Goal: Check status: Check status

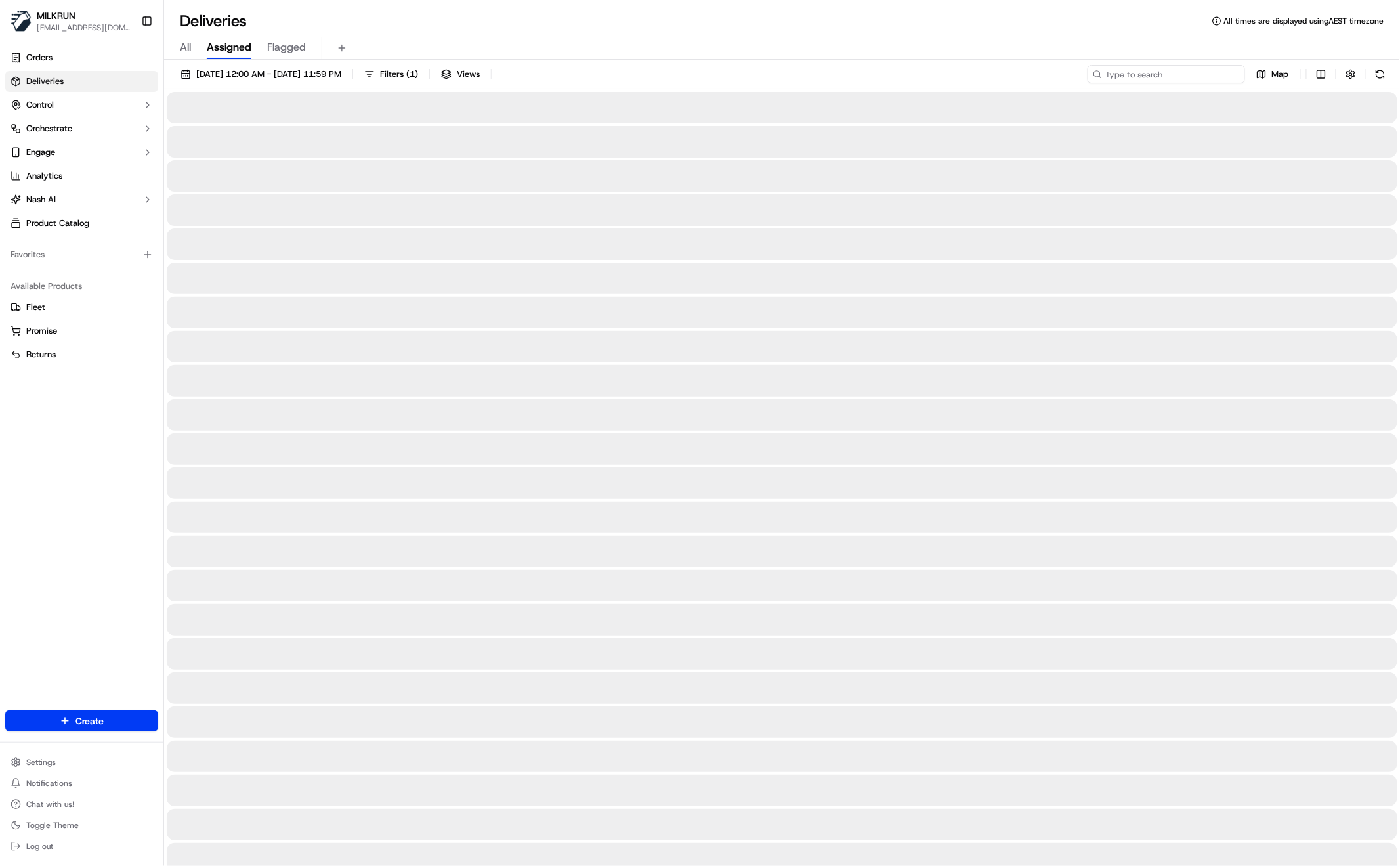
click at [1188, 73] on input at bounding box center [1166, 74] width 158 height 18
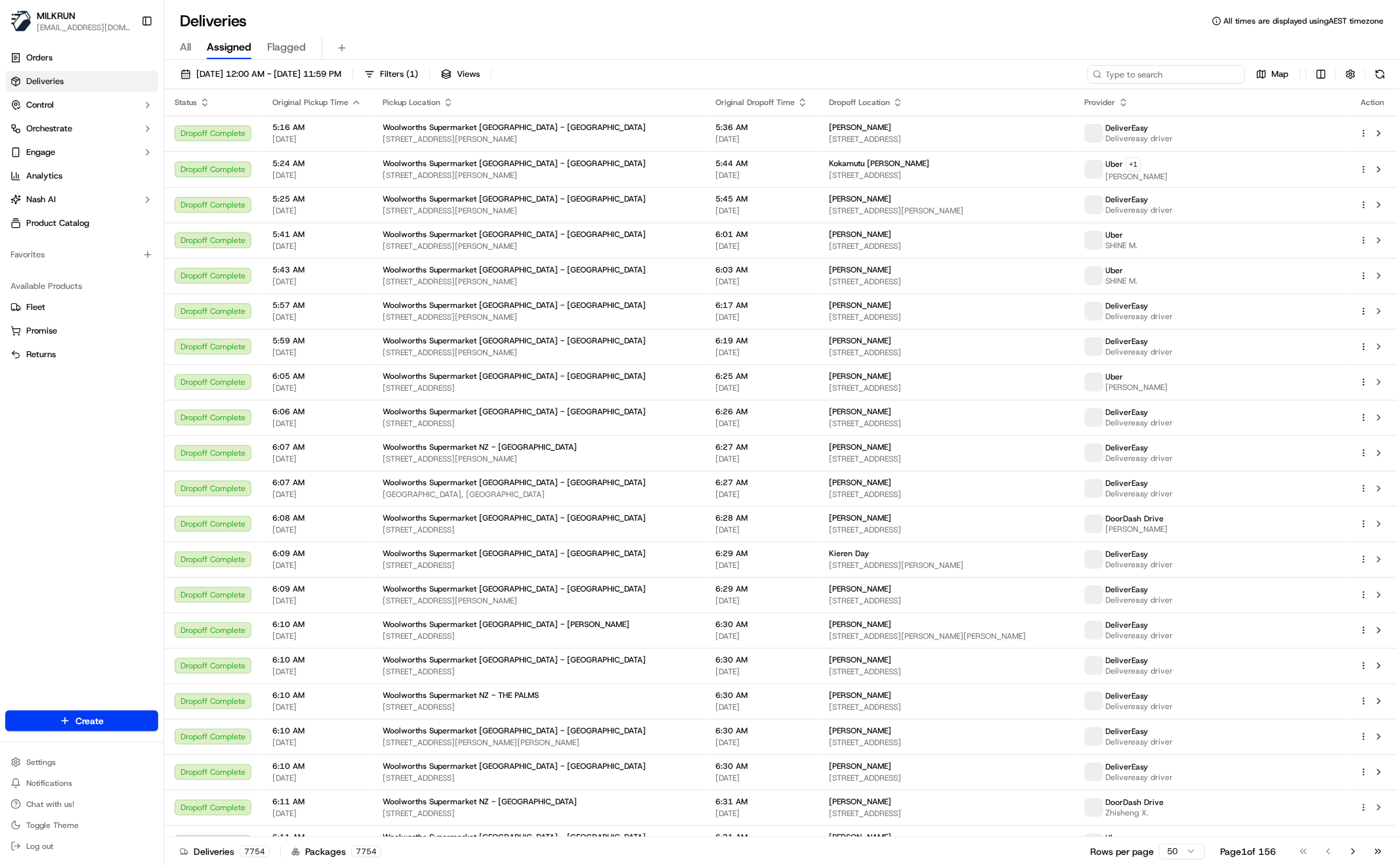
click at [1184, 72] on input at bounding box center [1166, 74] width 158 height 18
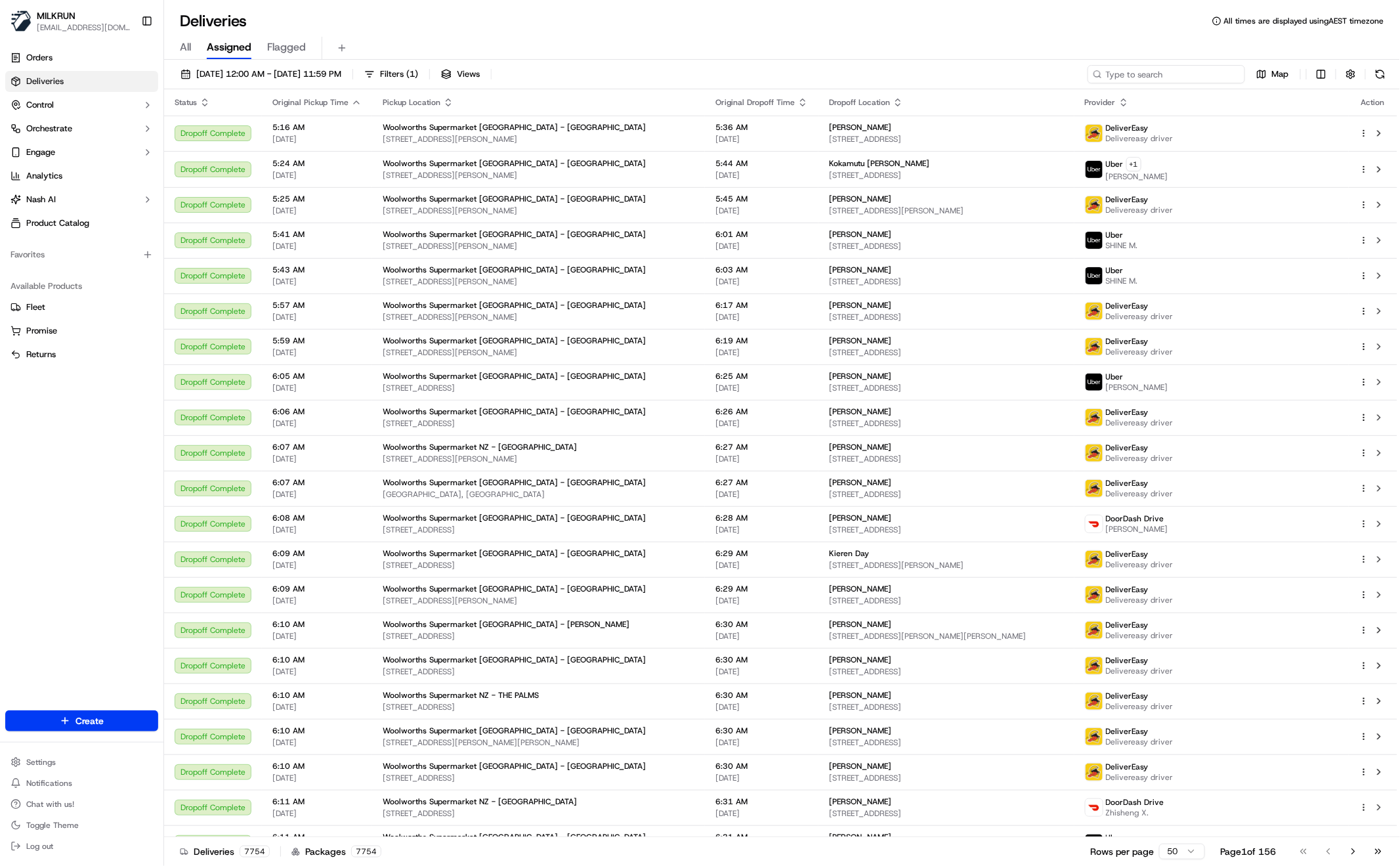
paste input "[PERSON_NAME]"
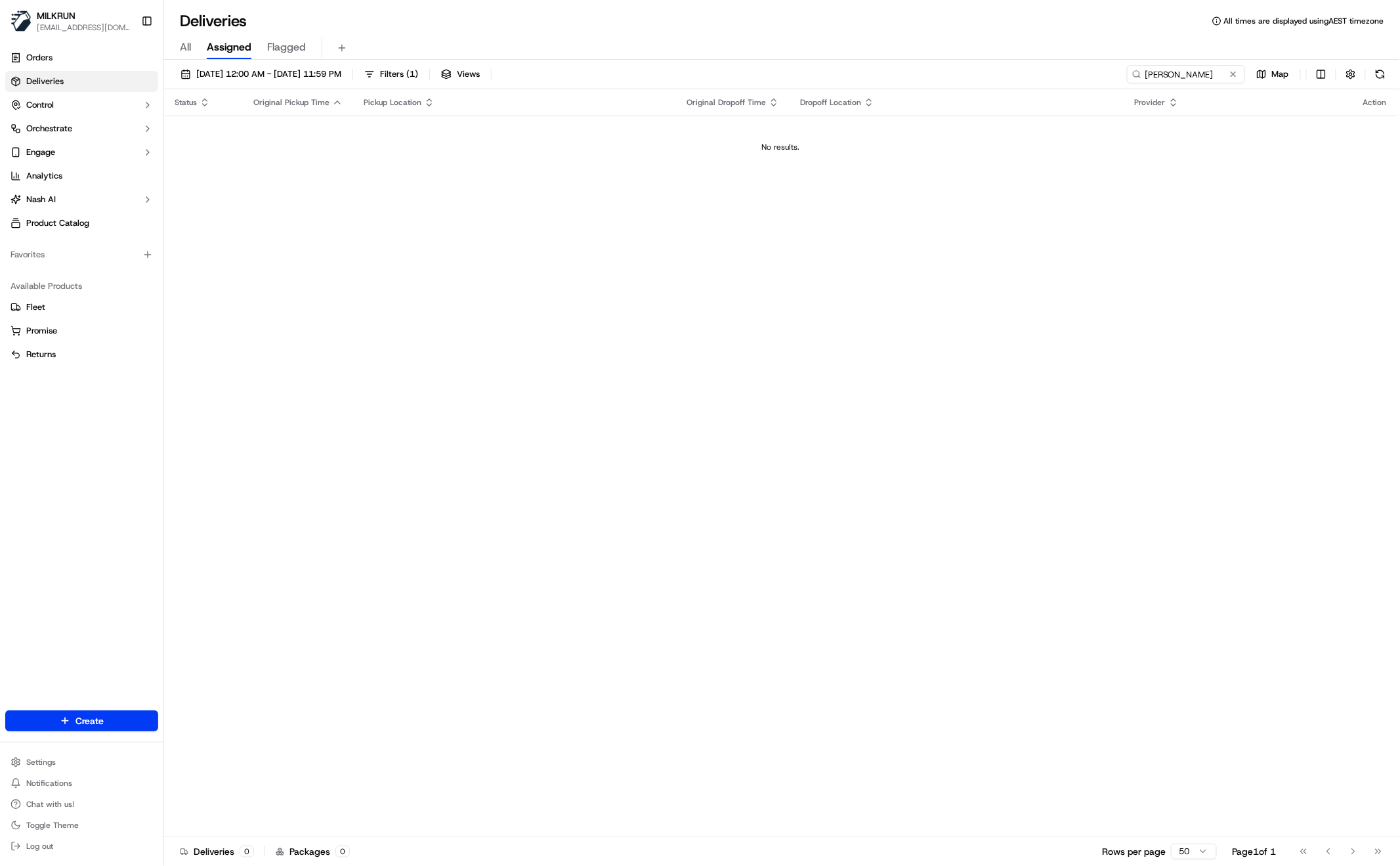
click at [181, 50] on span "All" at bounding box center [185, 46] width 11 height 15
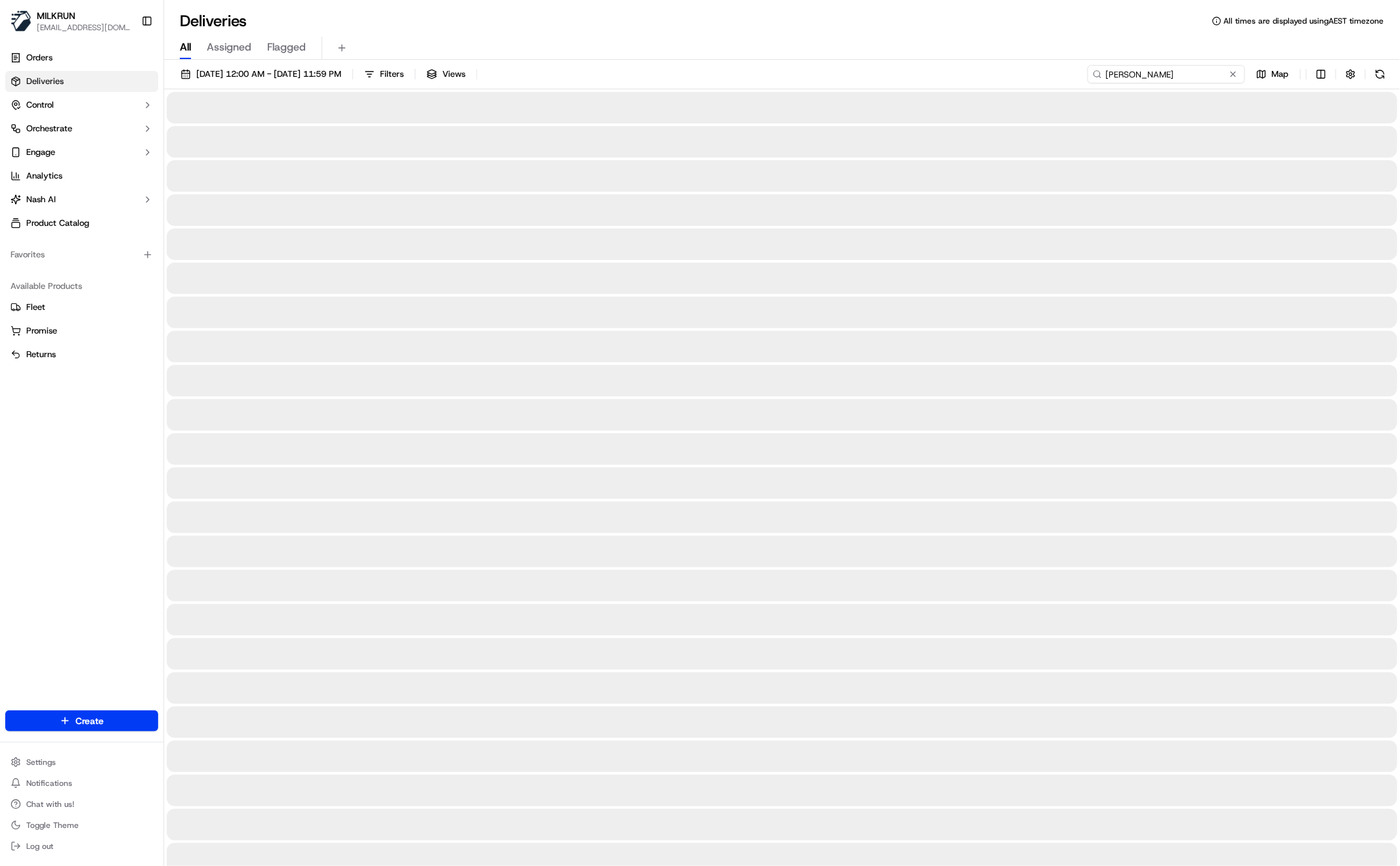
click at [1218, 73] on input "[PERSON_NAME]" at bounding box center [1166, 74] width 158 height 18
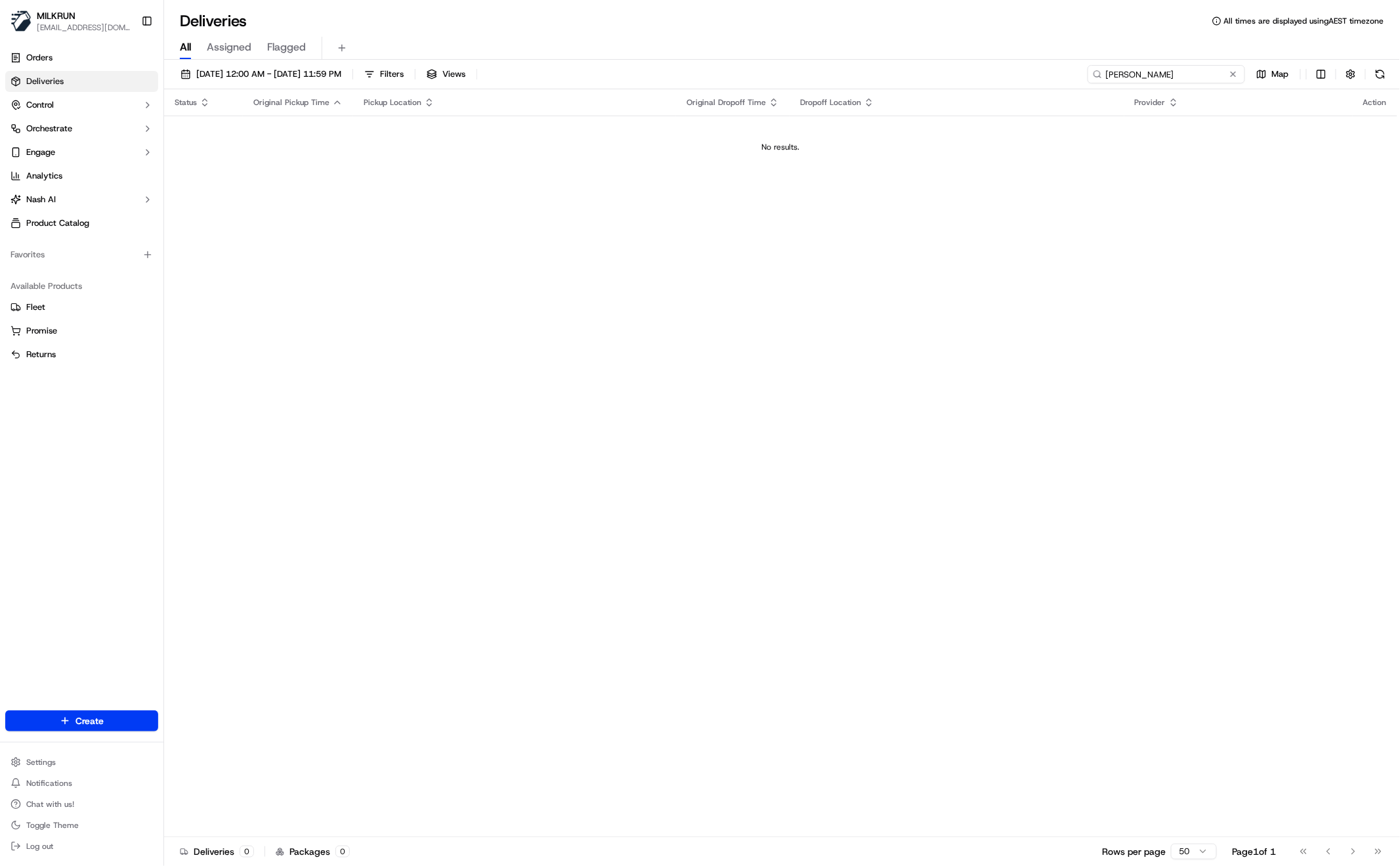
drag, startPoint x: 1190, startPoint y: 77, endPoint x: 1045, endPoint y: 63, distance: 145.7
click at [1045, 63] on div "17/09/2025 12:00 AM - 17/09/2025 11:59 PM Filters Views Amanda Barlow Map Statu…" at bounding box center [782, 464] width 1236 height 809
paste input
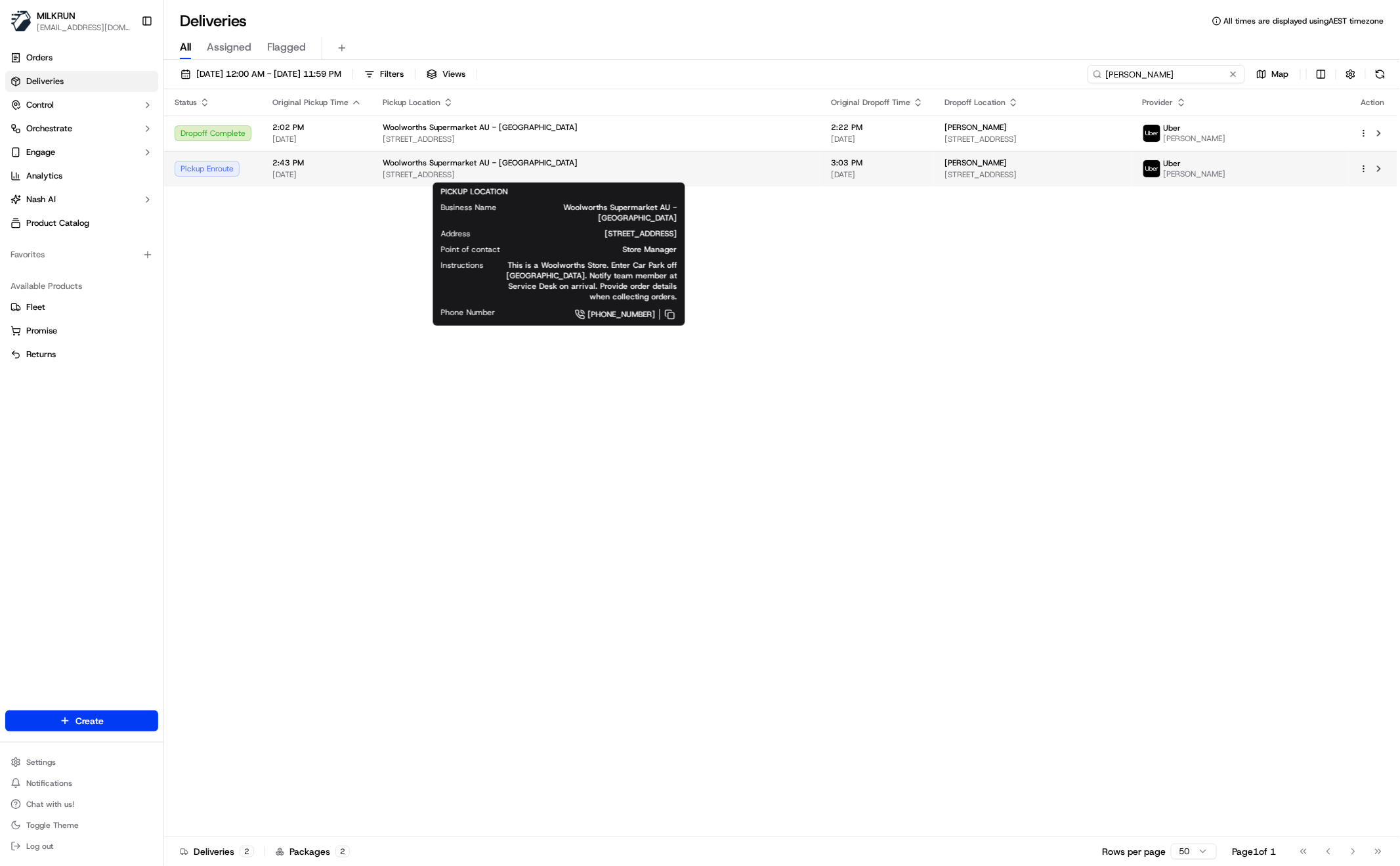
type input "[PERSON_NAME]"
click at [396, 172] on span "[STREET_ADDRESS]" at bounding box center [596, 175] width 427 height 11
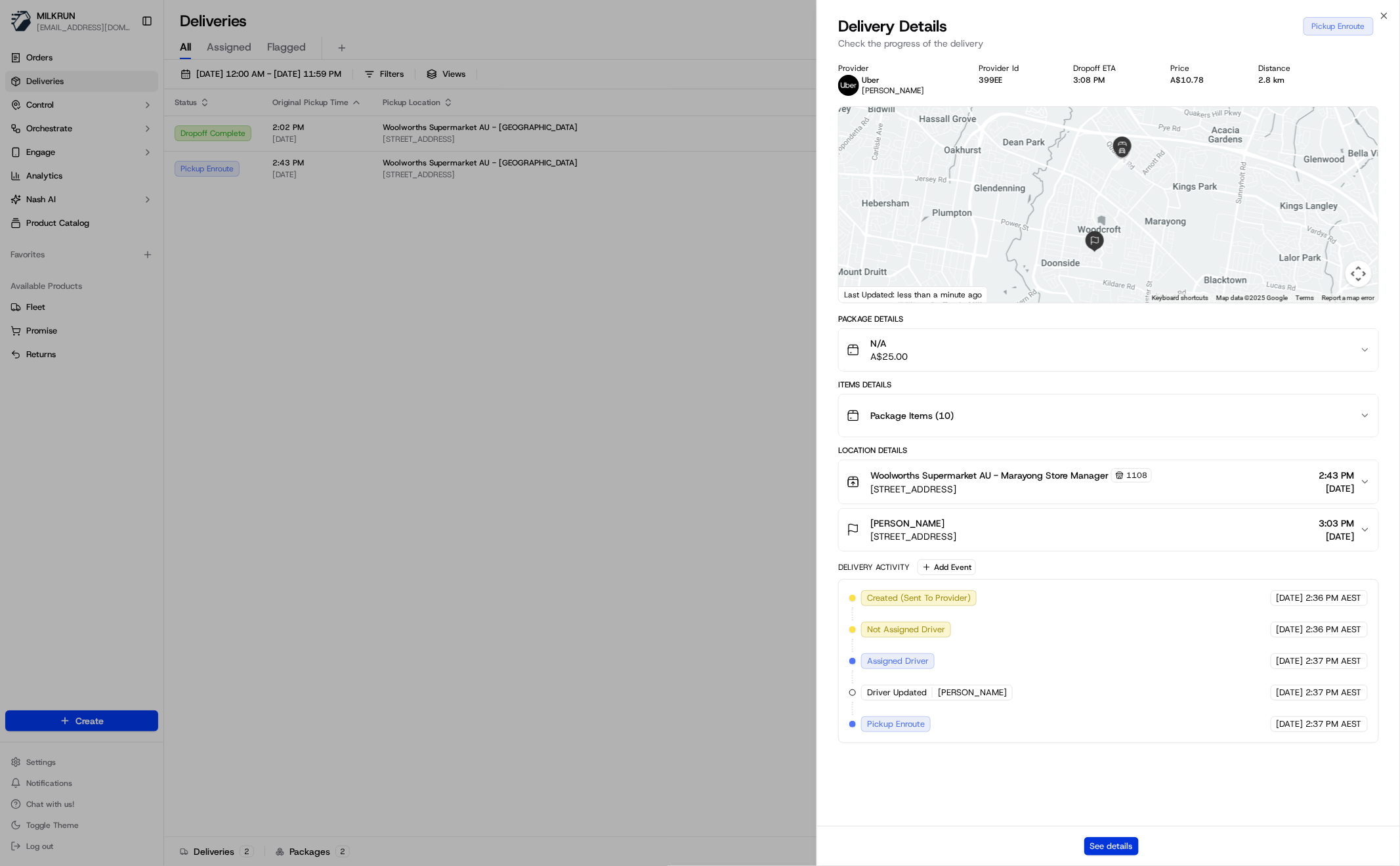
click at [1113, 846] on button "See details" at bounding box center [1112, 846] width 55 height 18
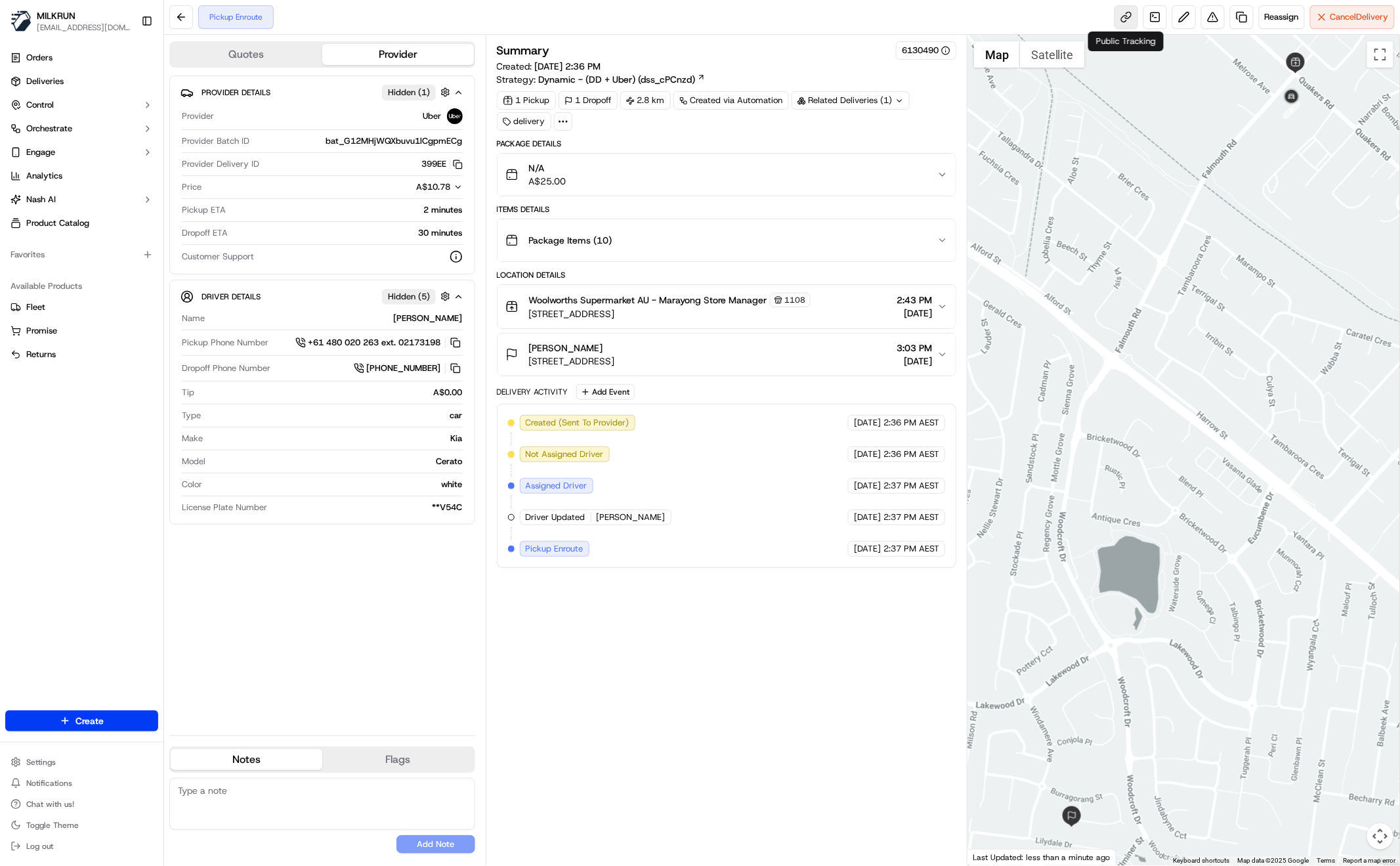
click at [1120, 22] on link at bounding box center [1127, 17] width 24 height 24
